Goal: Navigation & Orientation: Find specific page/section

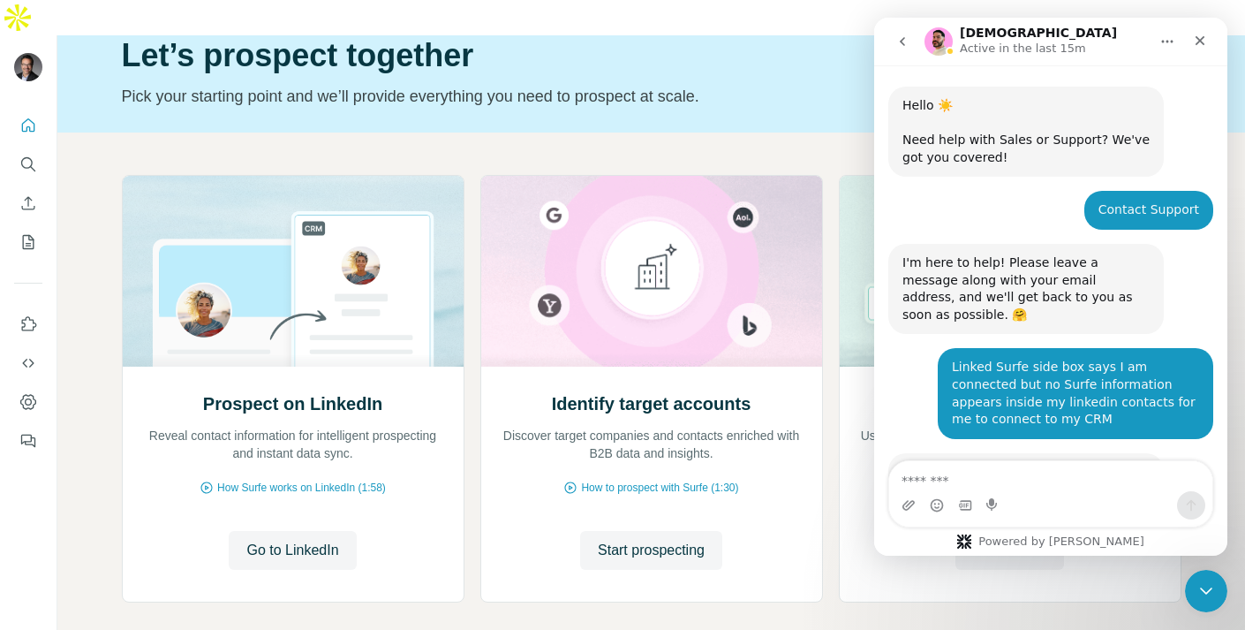
scroll to position [2, 0]
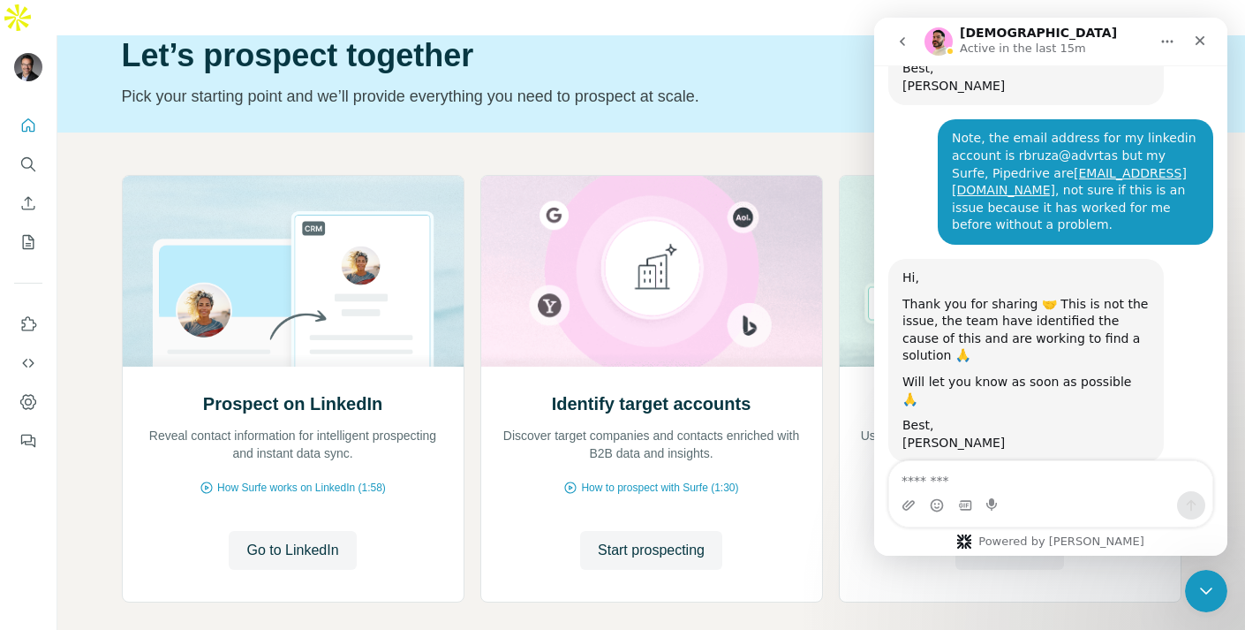
click at [1040, 488] on textarea "Message…" at bounding box center [1050, 476] width 323 height 30
click at [1038, 480] on textarea "Message…" at bounding box center [1050, 476] width 323 height 30
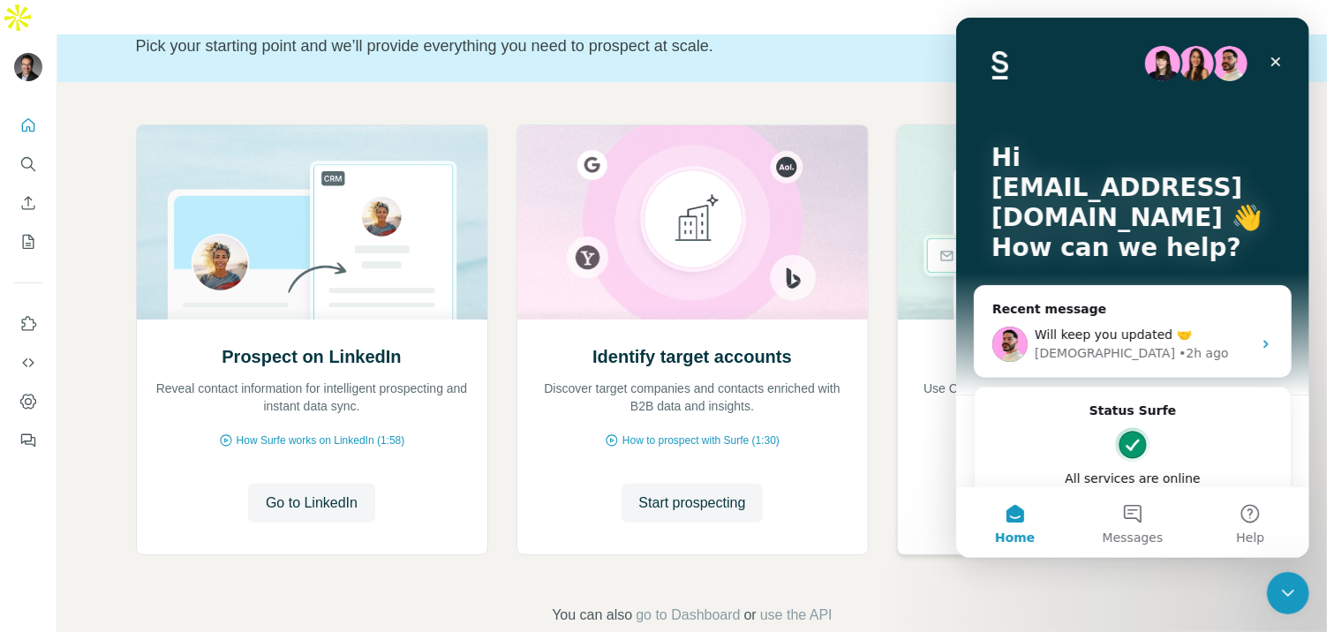
scroll to position [42, 0]
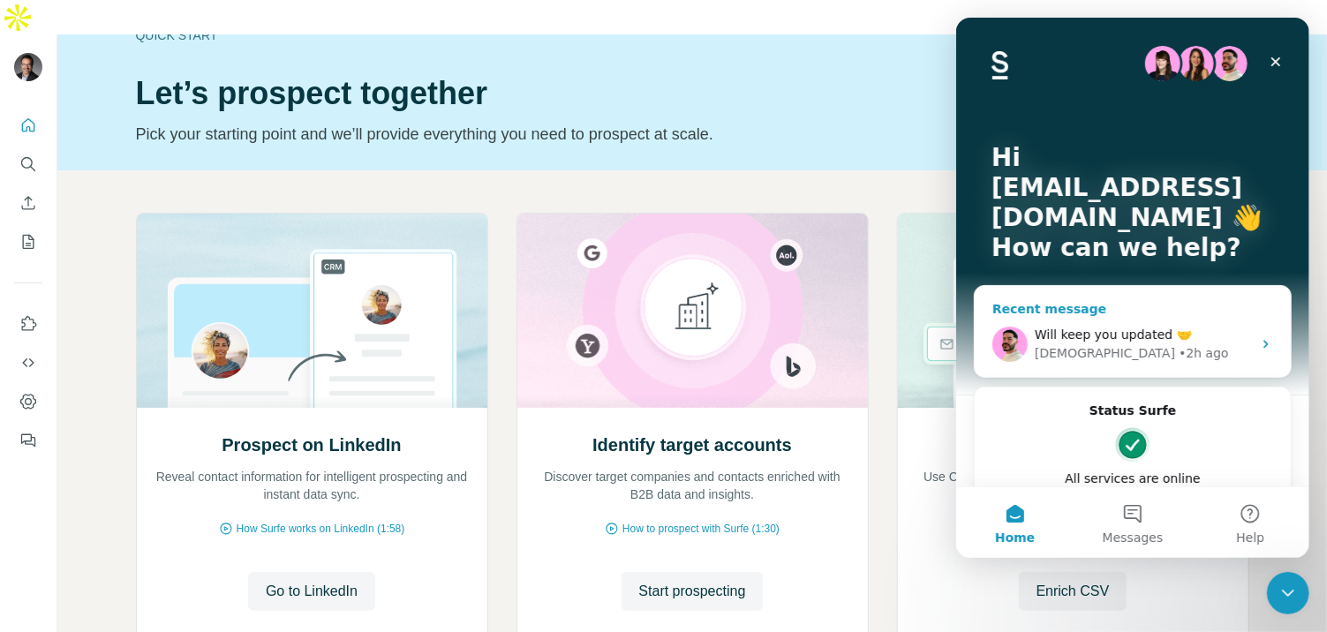
click at [1178, 350] on div "• 2h ago" at bounding box center [1203, 353] width 50 height 19
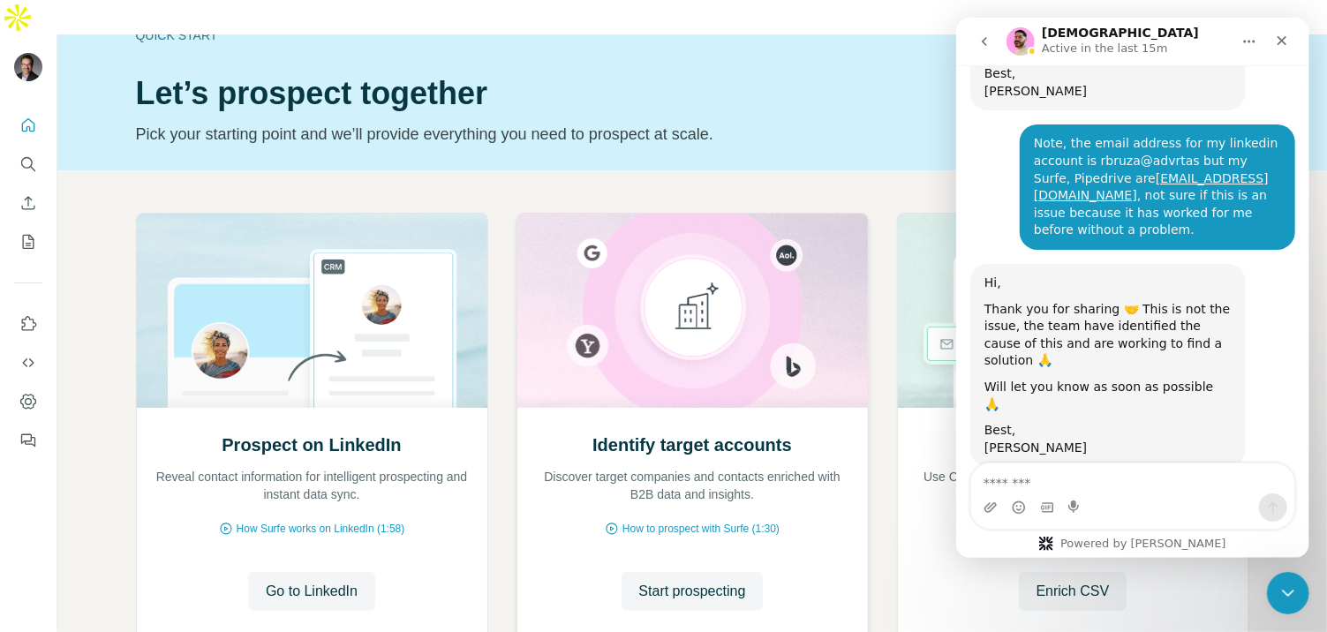
scroll to position [1320, 0]
